Goal: Find specific page/section

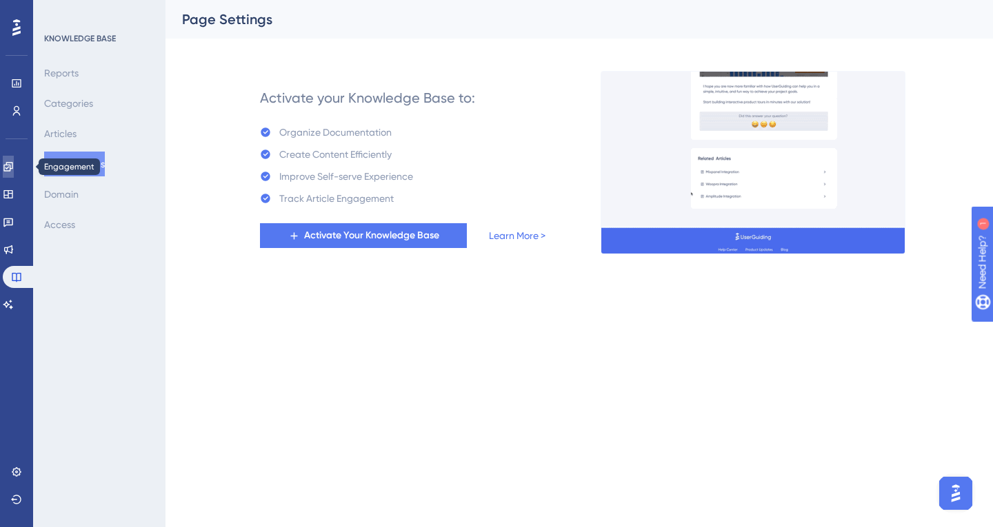
click at [14, 163] on icon at bounding box center [8, 166] width 11 height 11
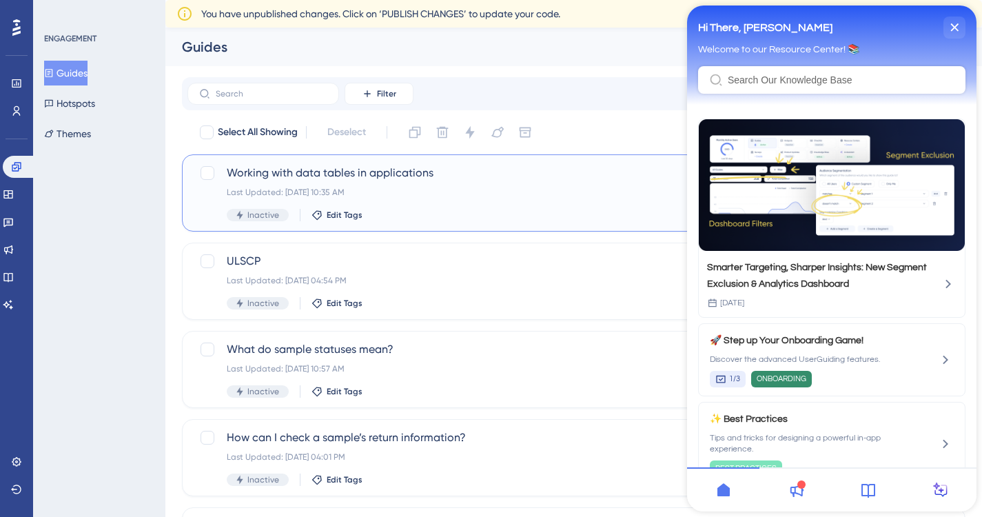
click at [523, 190] on div "Last Updated: [DATE] 10:35 AM" at bounding box center [519, 192] width 584 height 11
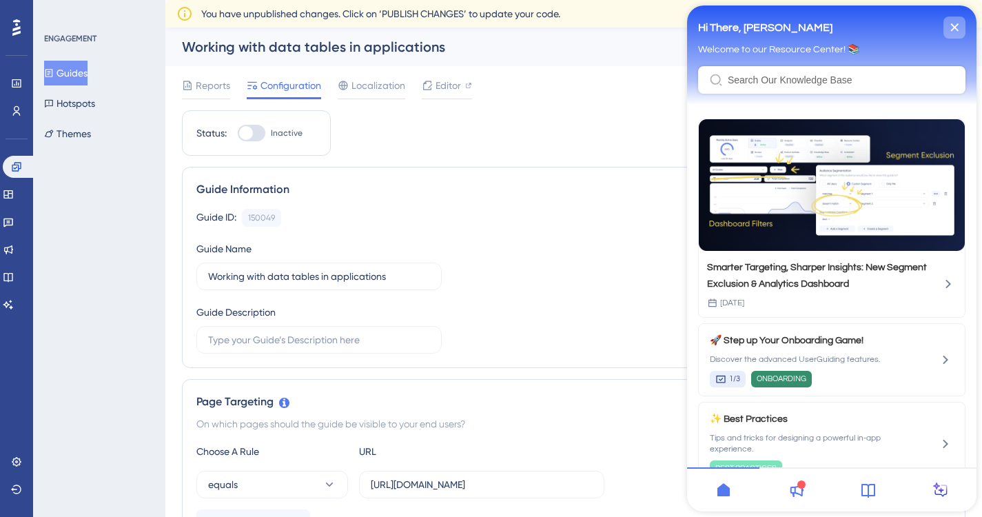
click at [960, 27] on div "close resource center" at bounding box center [955, 28] width 22 height 22
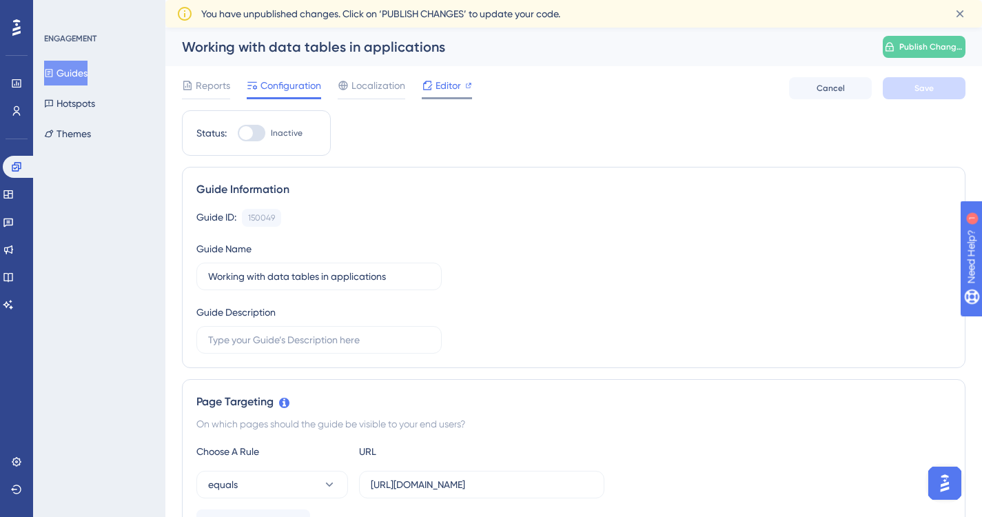
click at [452, 88] on span "Editor" at bounding box center [449, 85] width 26 height 17
